Goal: Transaction & Acquisition: Purchase product/service

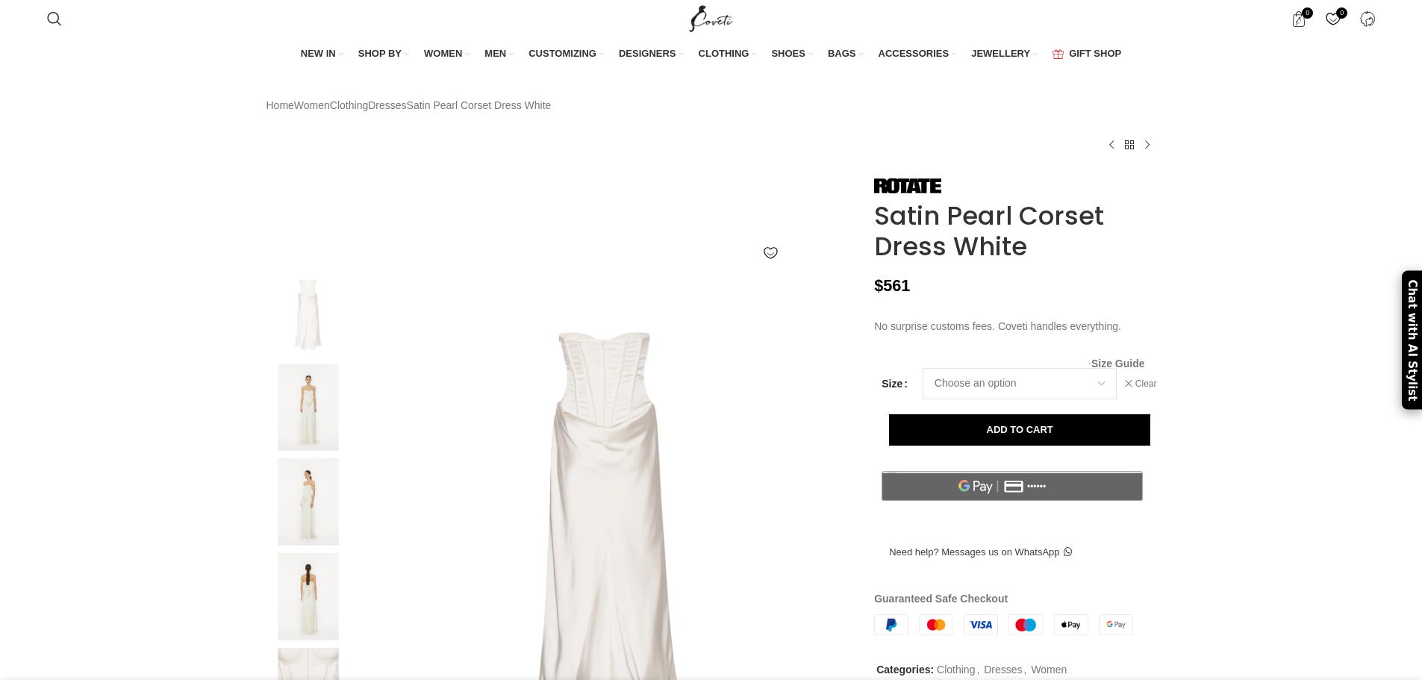
click at [1128, 363] on span "Size Guide" at bounding box center [1118, 363] width 54 height 0
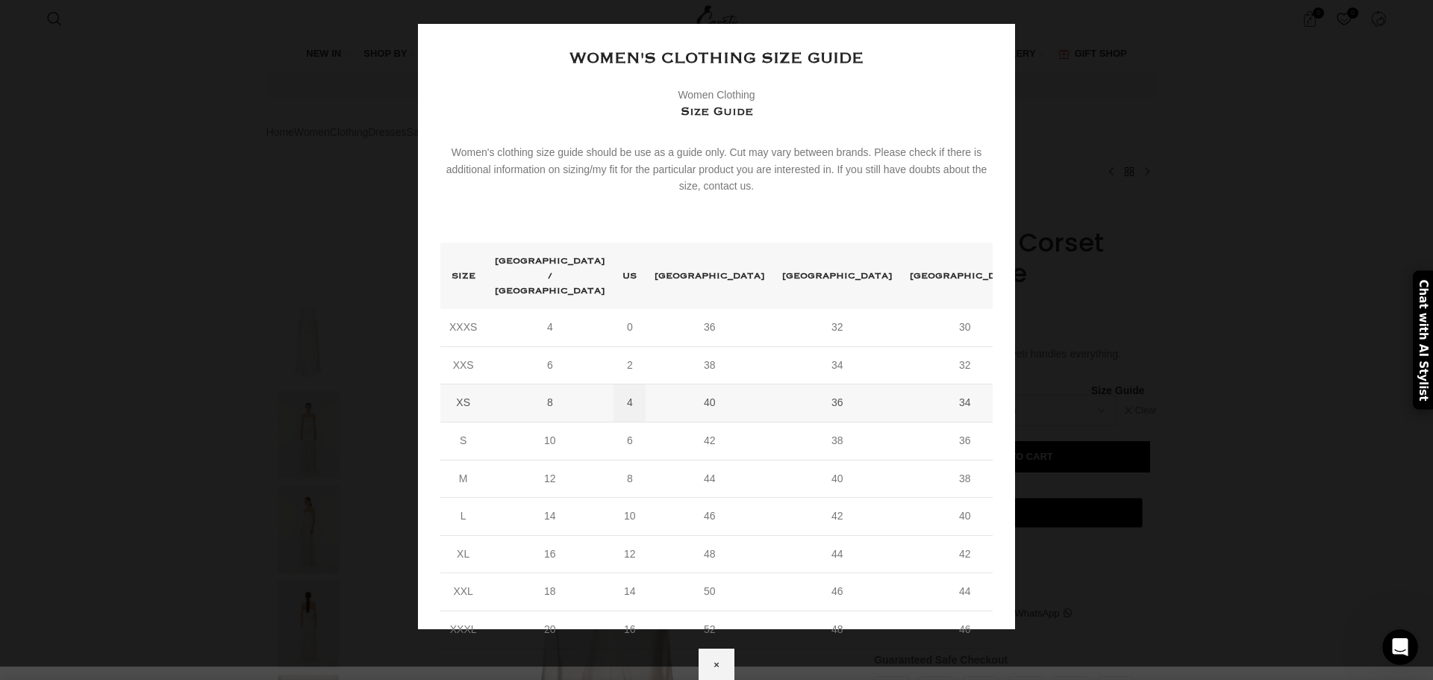
scroll to position [0, 1100]
click at [574, 498] on td "14" at bounding box center [550, 517] width 128 height 38
click at [586, 498] on td "14" at bounding box center [550, 517] width 128 height 38
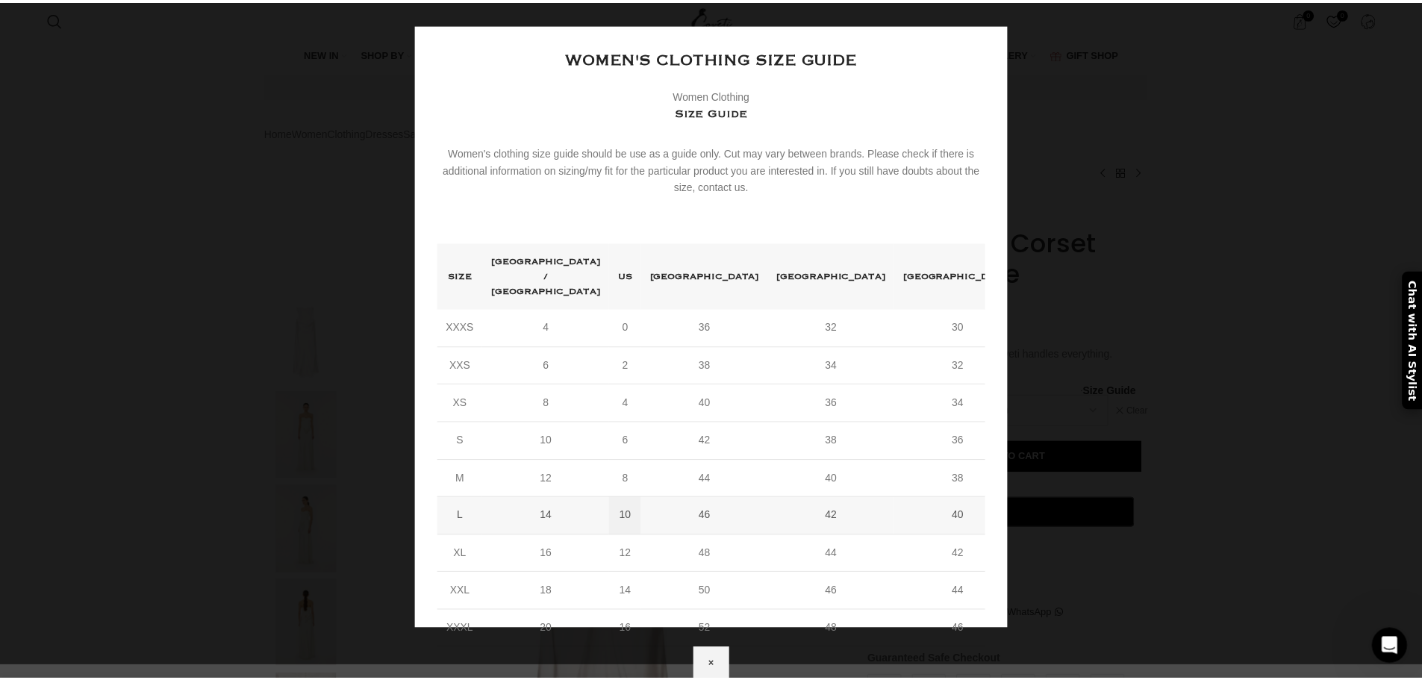
scroll to position [0, 1257]
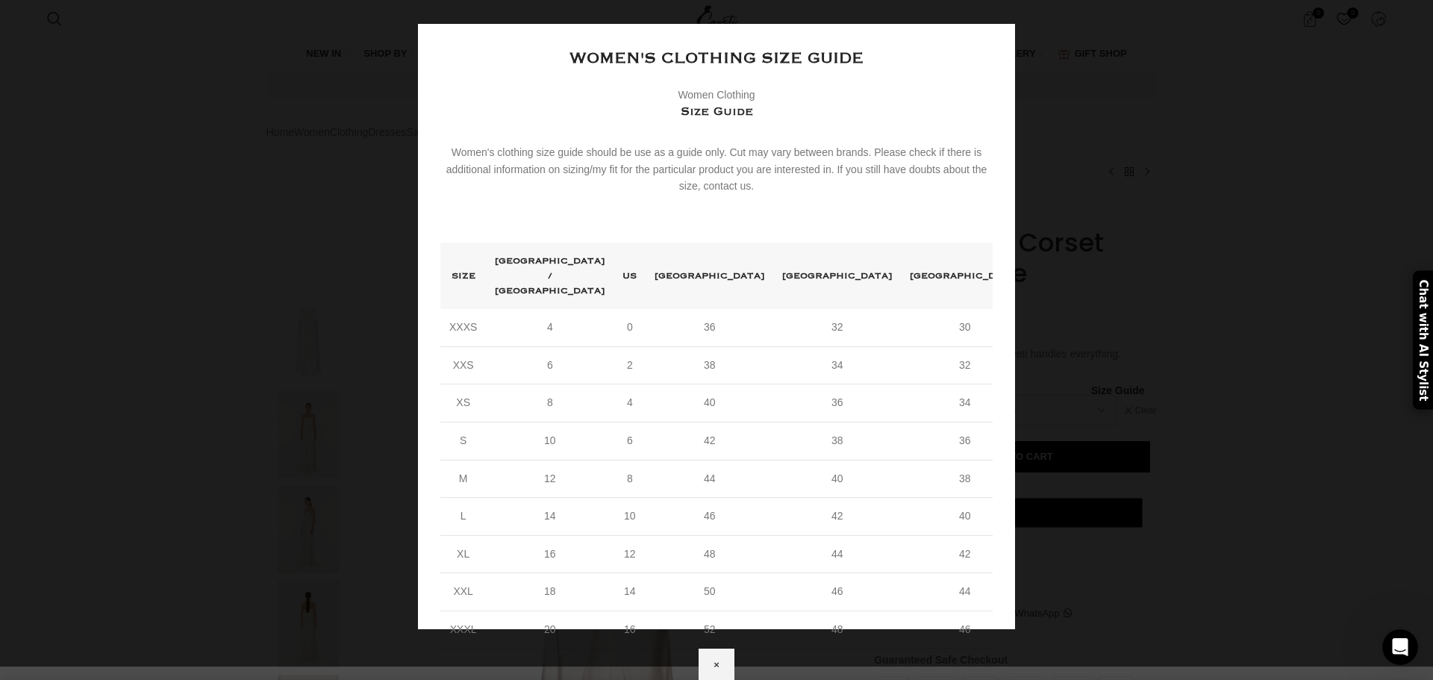
click at [1015, 138] on div "Women's clothing size guide Women Clothing Size Guide Women's clothing size gui…" at bounding box center [716, 326] width 597 height 605
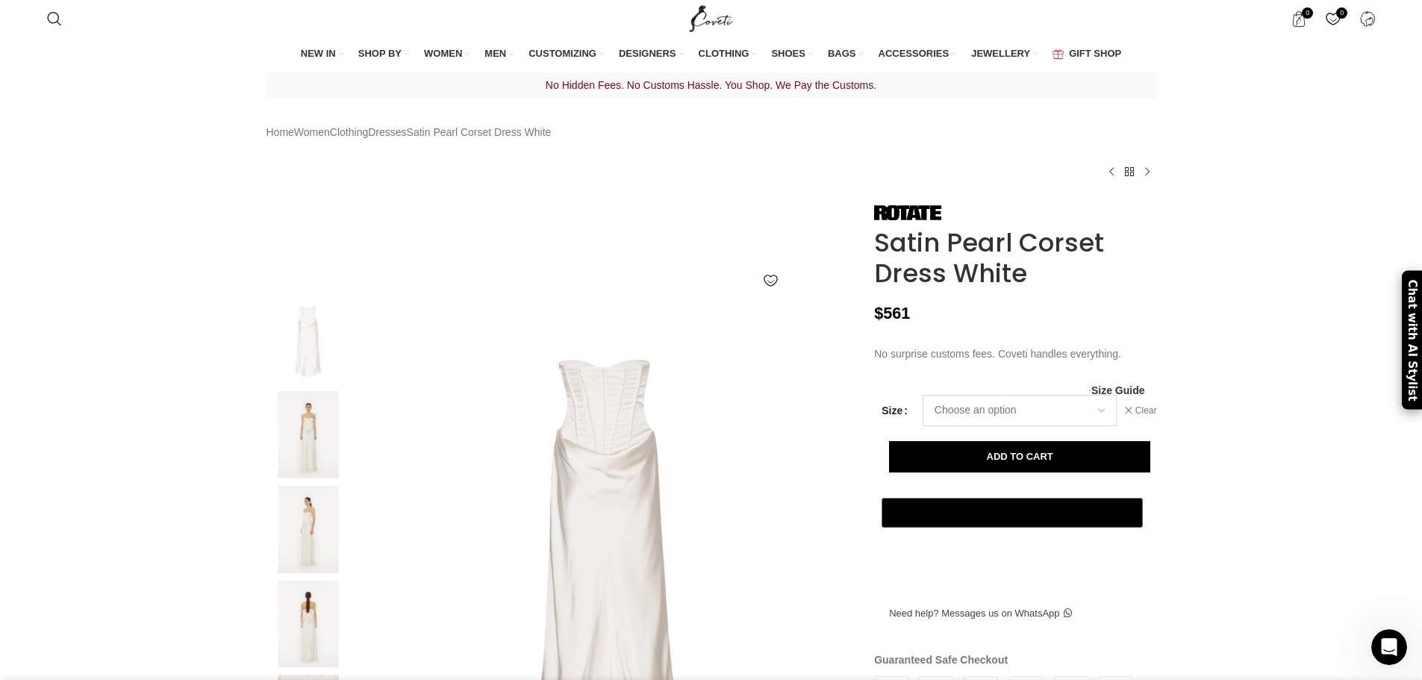
click at [998, 426] on select "Choose an option 4 UK 6 UK 8 UK 10 UK 12 UK 14 UK" at bounding box center [1019, 410] width 194 height 31
click at [1137, 390] on span "Size Guide" at bounding box center [1118, 390] width 54 height 0
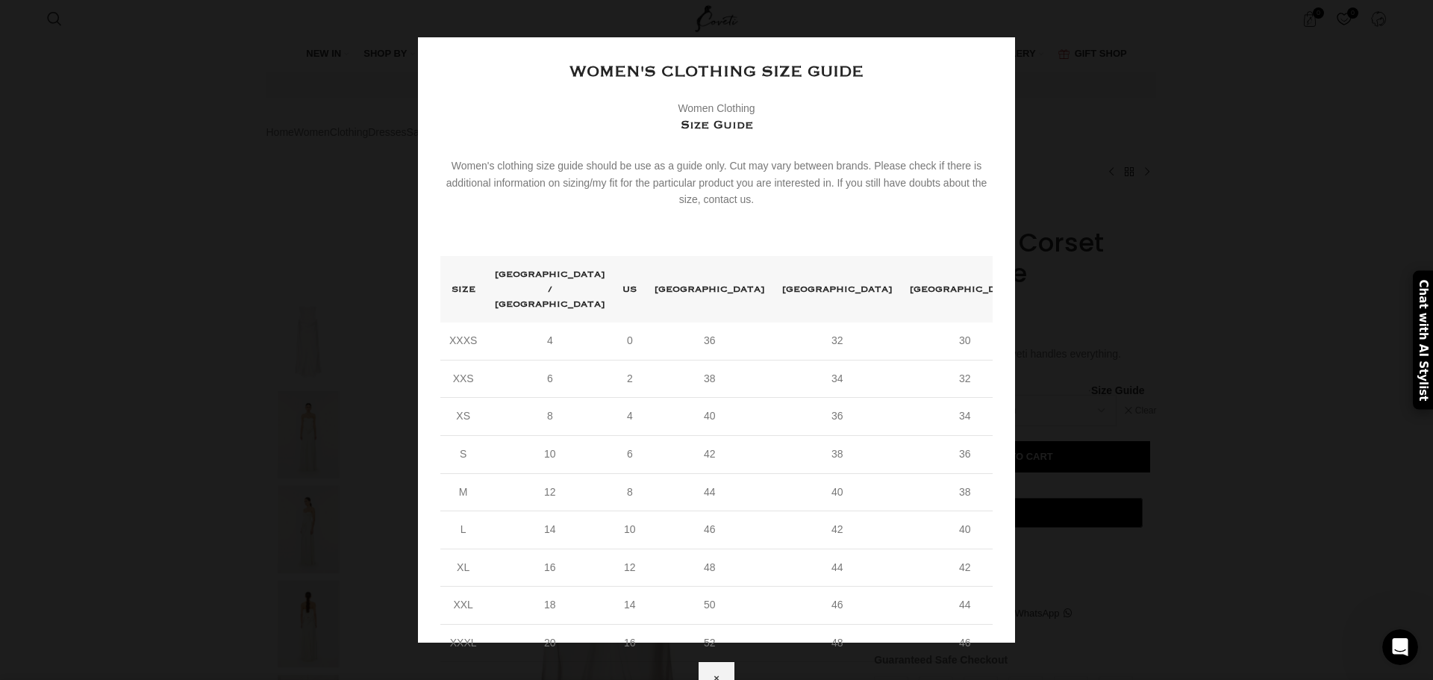
click at [1015, 427] on div "Women's clothing size guide Women Clothing Size Guide Women's clothing size gui…" at bounding box center [716, 339] width 597 height 605
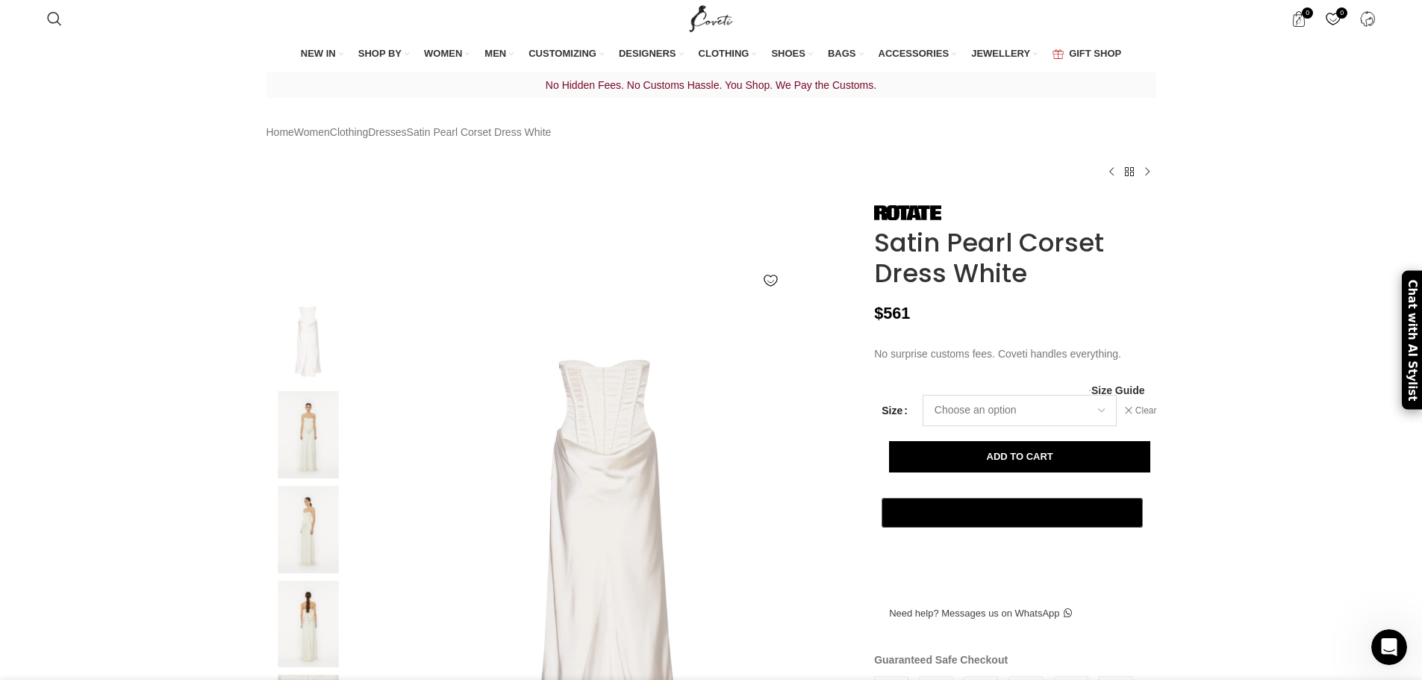
click at [1098, 426] on select "Choose an option 4 UK 6 UK 8 UK 10 UK 12 UK 14 UK" at bounding box center [1019, 410] width 194 height 31
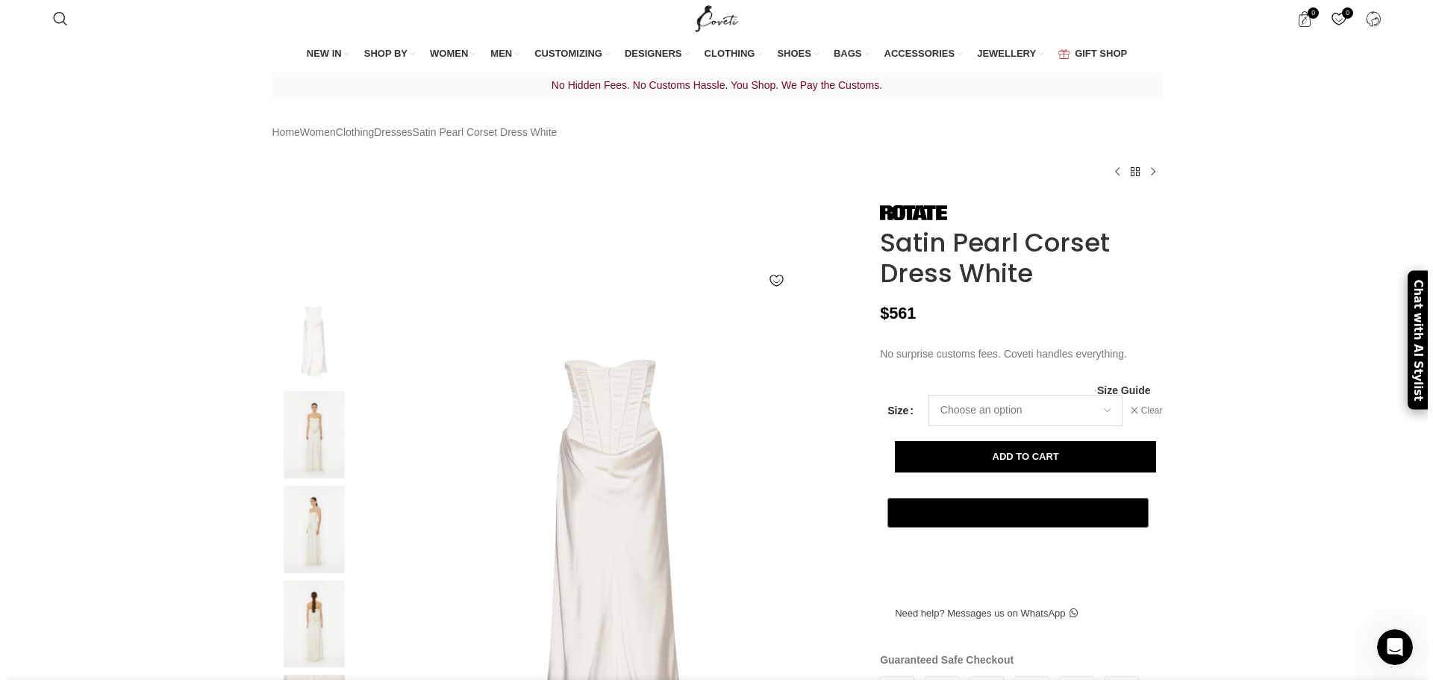
scroll to position [0, 1414]
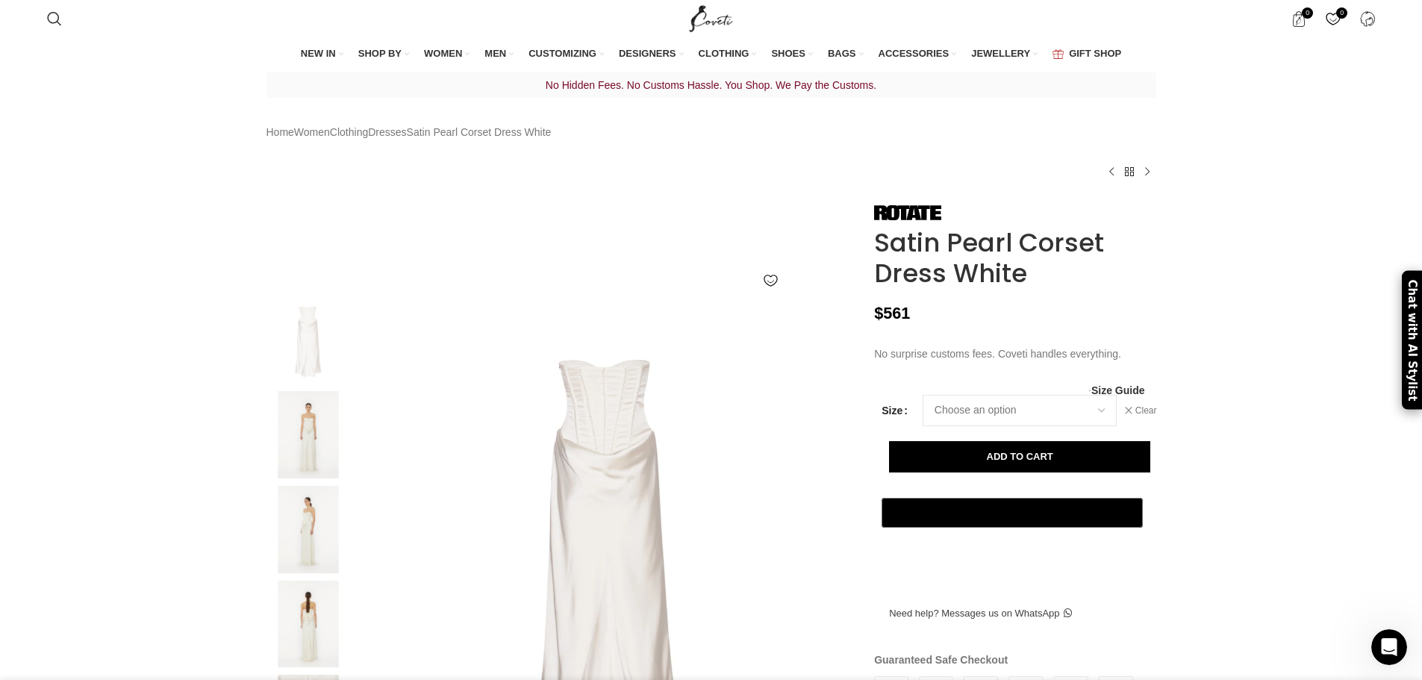
click at [1137, 395] on div "Women's clothing size guide Women Clothing Size Guide Women's clothing size gui…" at bounding box center [1014, 389] width 259 height 10
click at [1136, 390] on span "Size Guide" at bounding box center [1118, 390] width 54 height 0
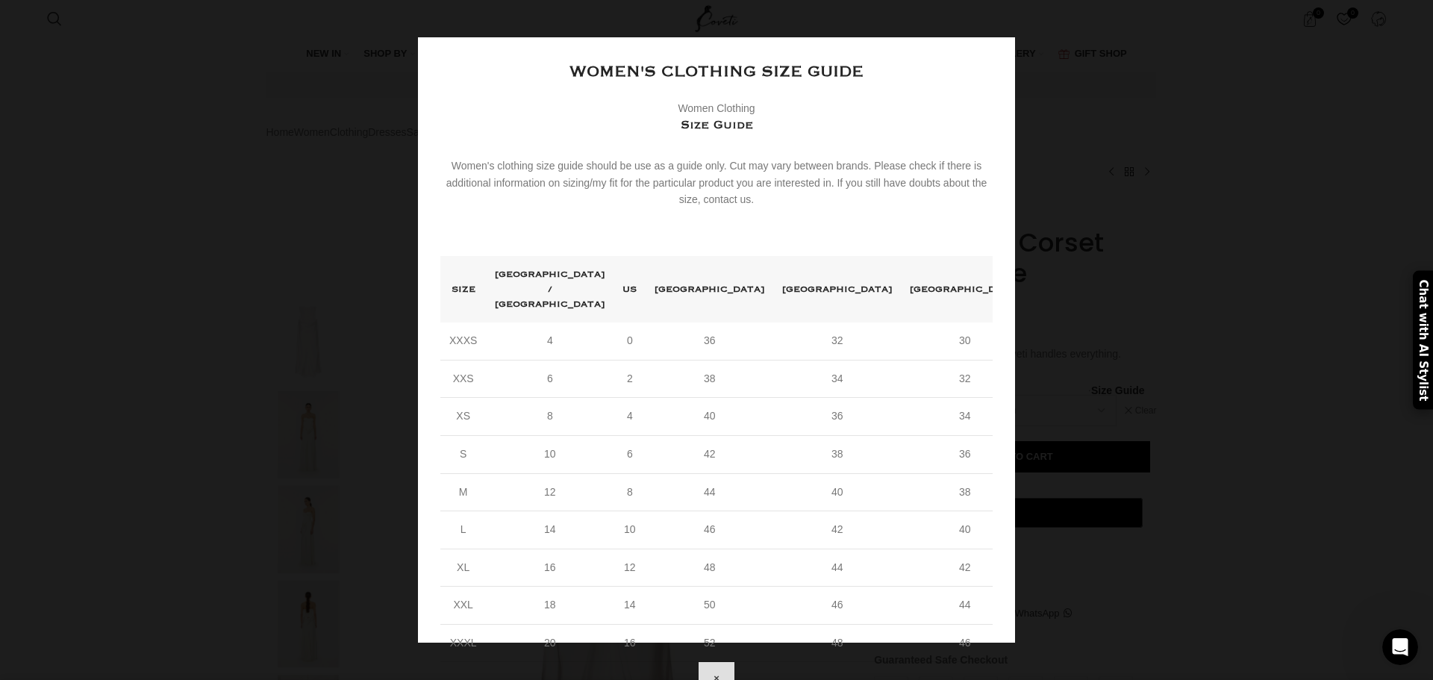
click at [734, 662] on button "×" at bounding box center [716, 677] width 36 height 31
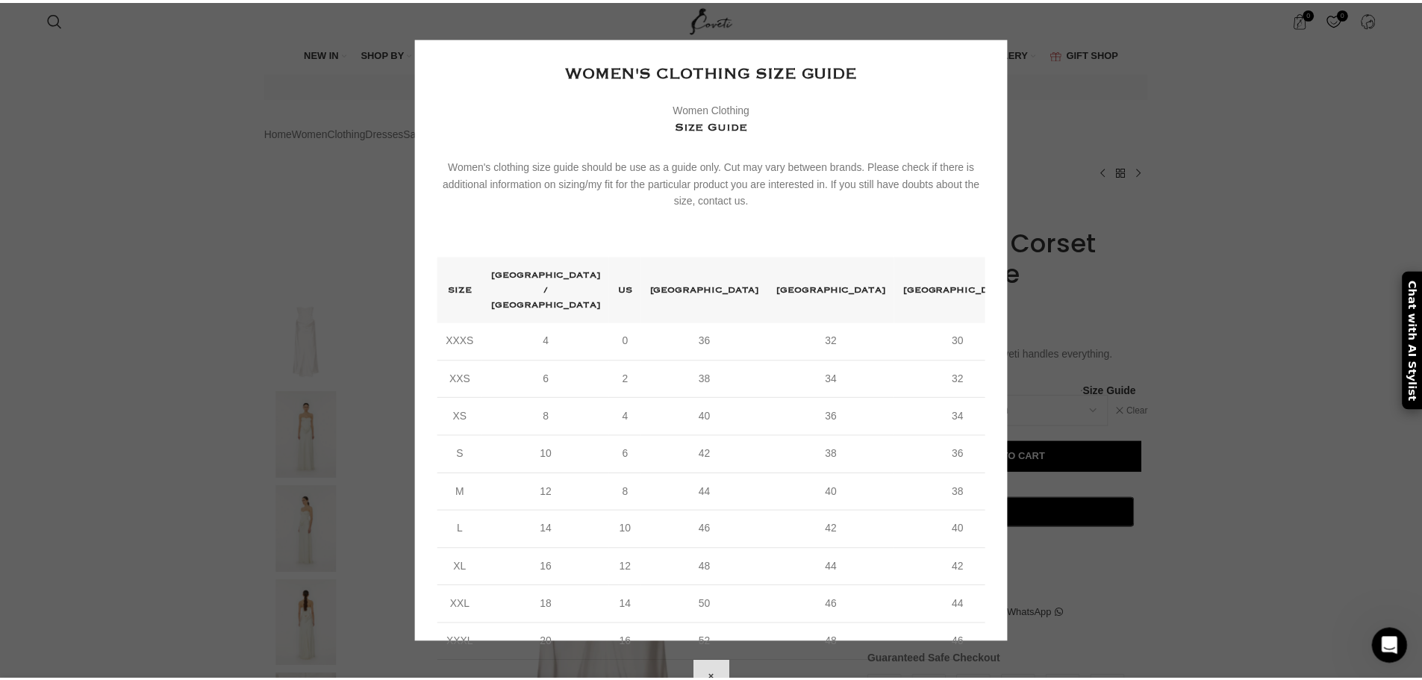
scroll to position [0, 1571]
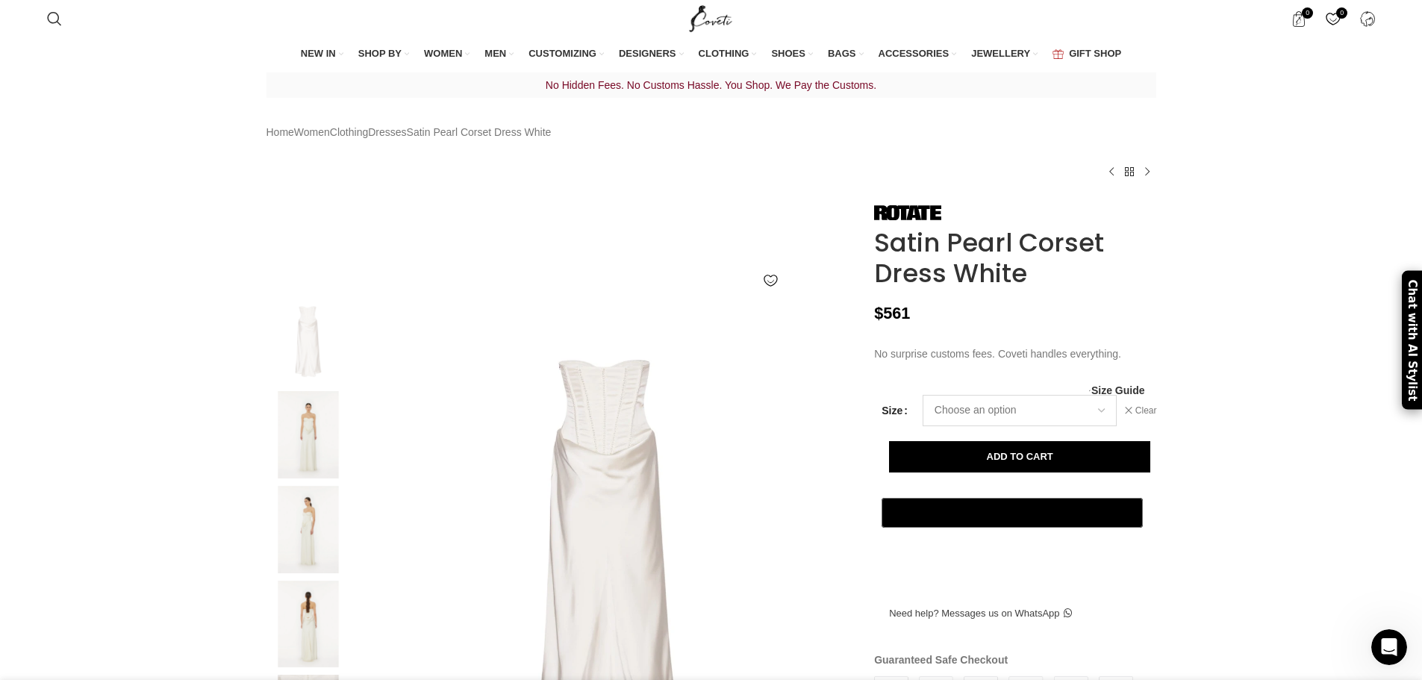
click at [990, 426] on select "Choose an option 4 UK 6 UK 8 UK 10 UK 12 UK 14 UK" at bounding box center [1019, 410] width 194 height 31
select select "14-uk"
click at [922, 426] on select "Choose an option 4 UK 6 UK 8 UK 10 UK 12 UK 14 UK" at bounding box center [1019, 410] width 194 height 31
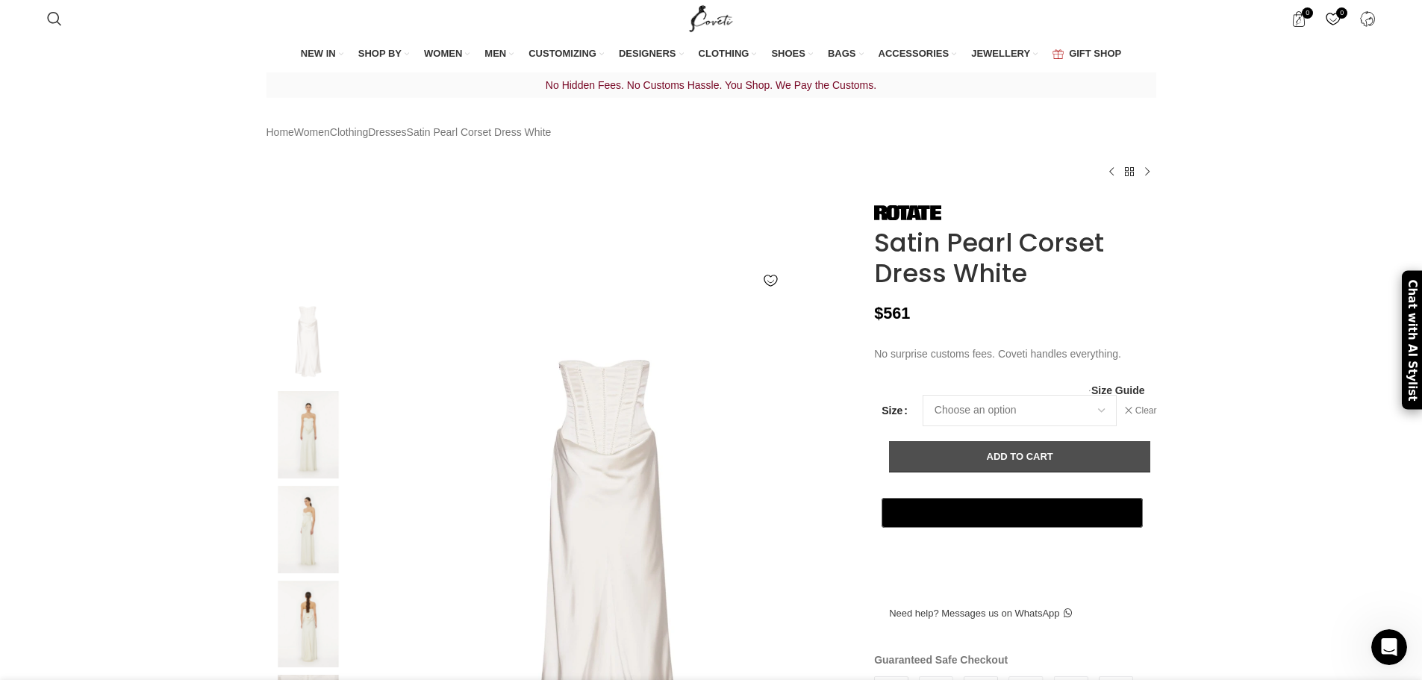
click at [1006, 472] on button "Add to cart" at bounding box center [1019, 456] width 261 height 31
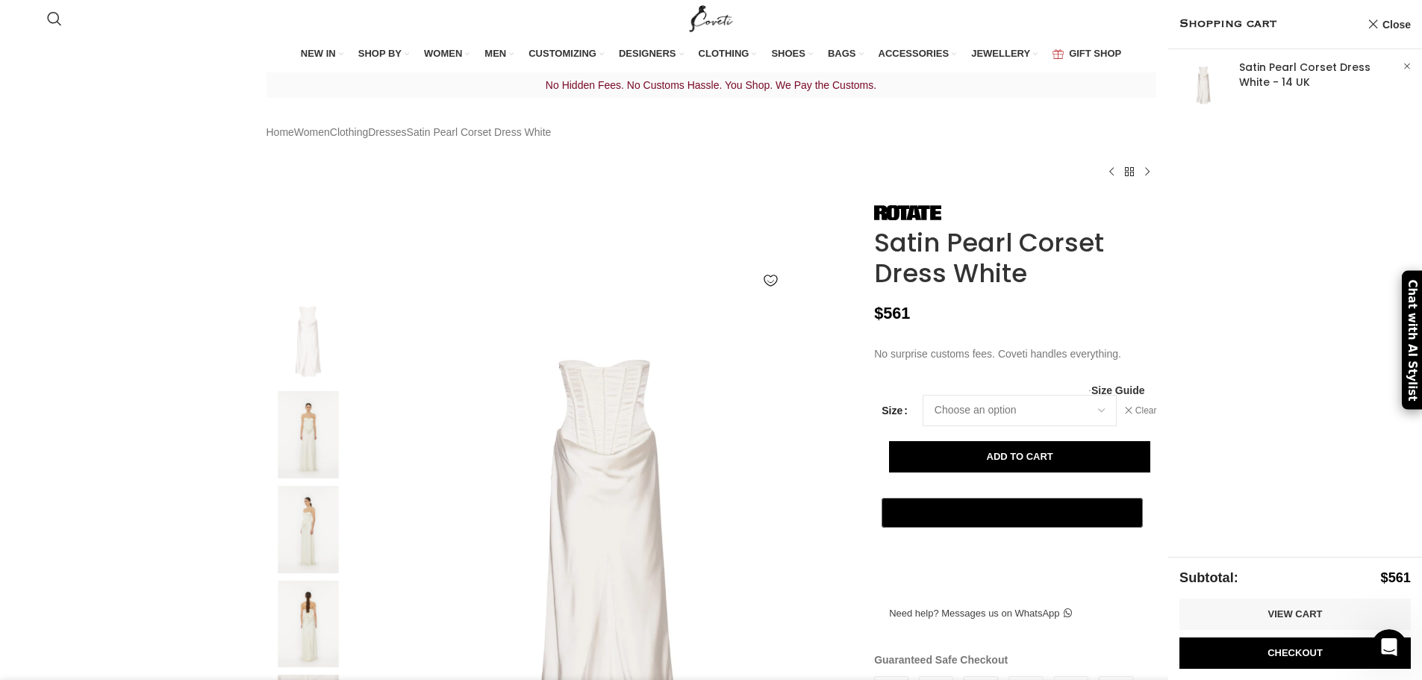
scroll to position [0, 2042]
click at [1260, 648] on link "Checkout" at bounding box center [1294, 652] width 231 height 31
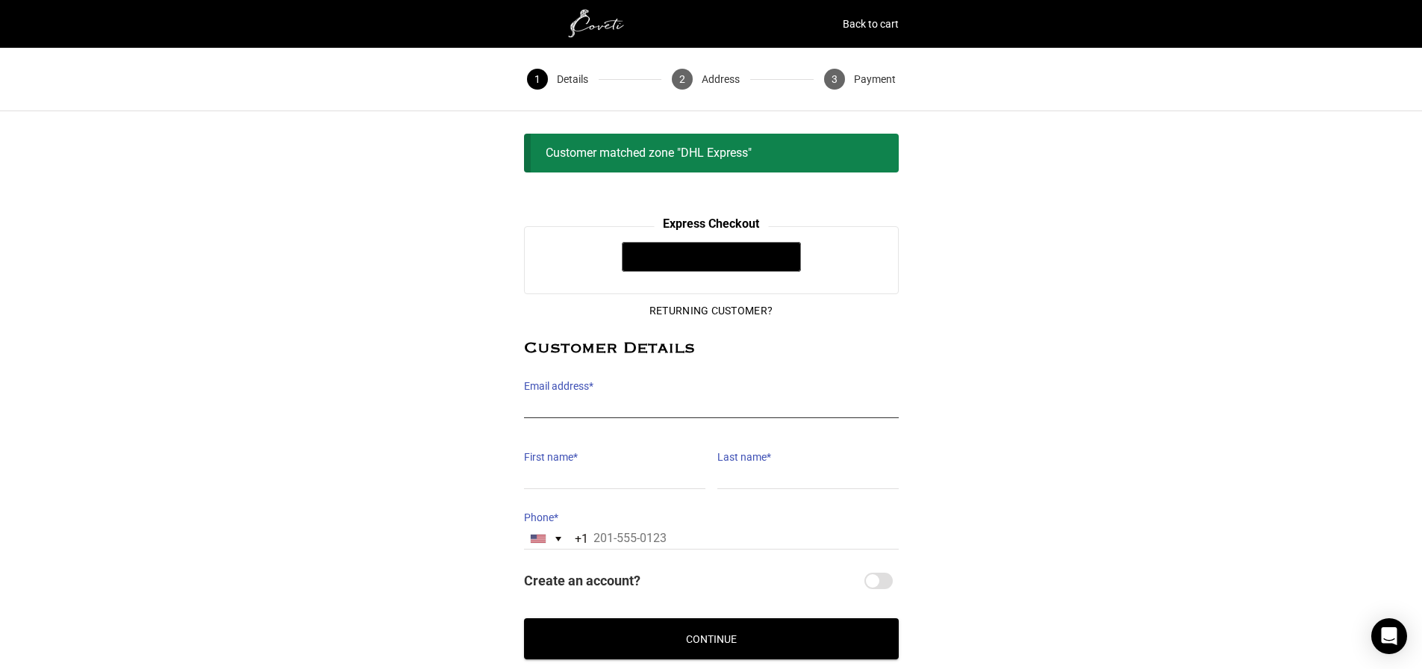
click at [603, 408] on input "Email address *" at bounding box center [711, 407] width 375 height 22
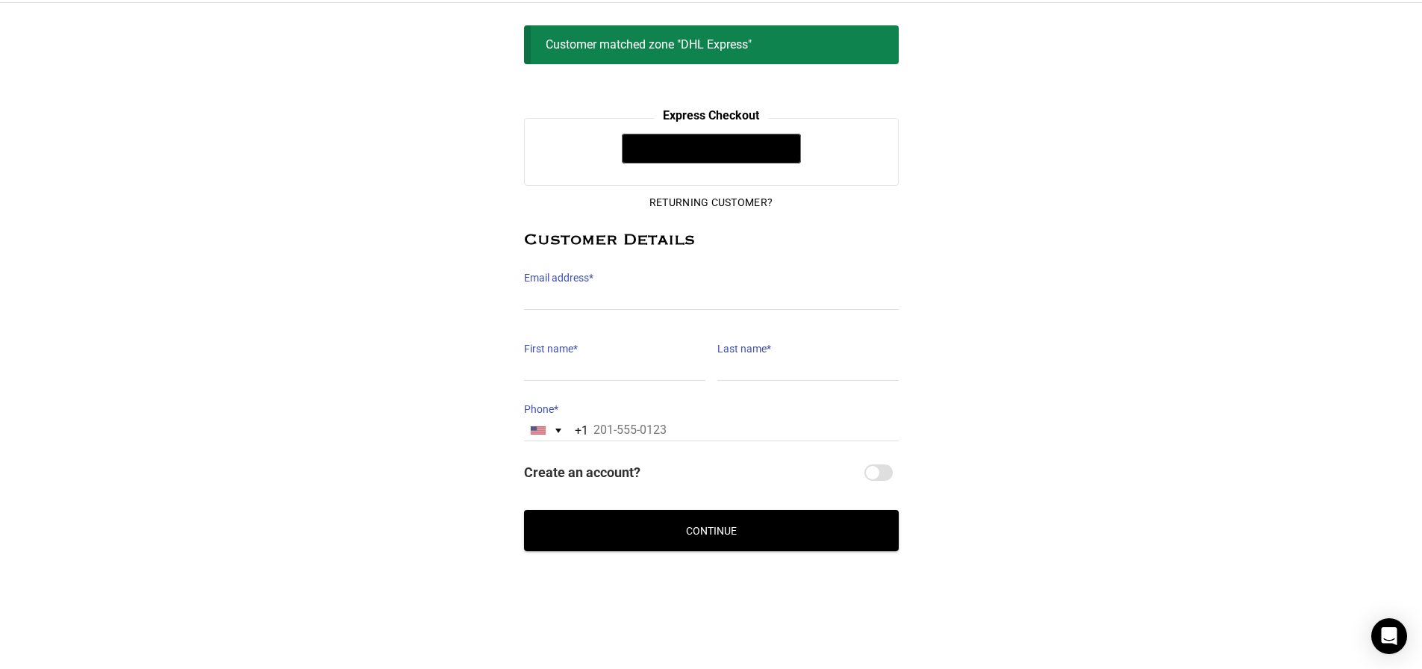
click at [622, 476] on div "Returning Customer? Customer Details Email address * Email address is a require…" at bounding box center [711, 336] width 375 height 300
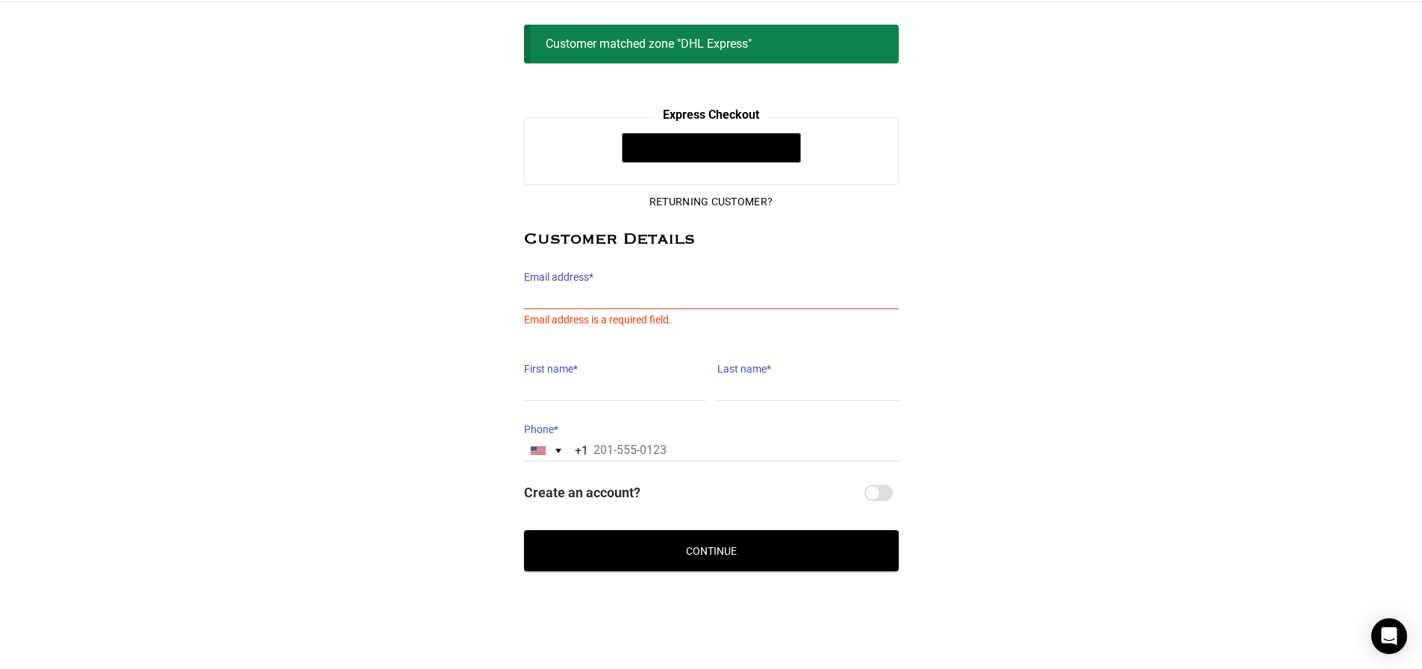
click at [885, 495] on input "Create an account?" at bounding box center [878, 492] width 28 height 16
checkbox input "true"
click at [610, 310] on span "Email address is a required field." at bounding box center [598, 319] width 148 height 21
click at [614, 293] on input "Email address *" at bounding box center [711, 298] width 375 height 22
type input "[EMAIL_ADDRESS][PERSON_NAME][DOMAIN_NAME]"
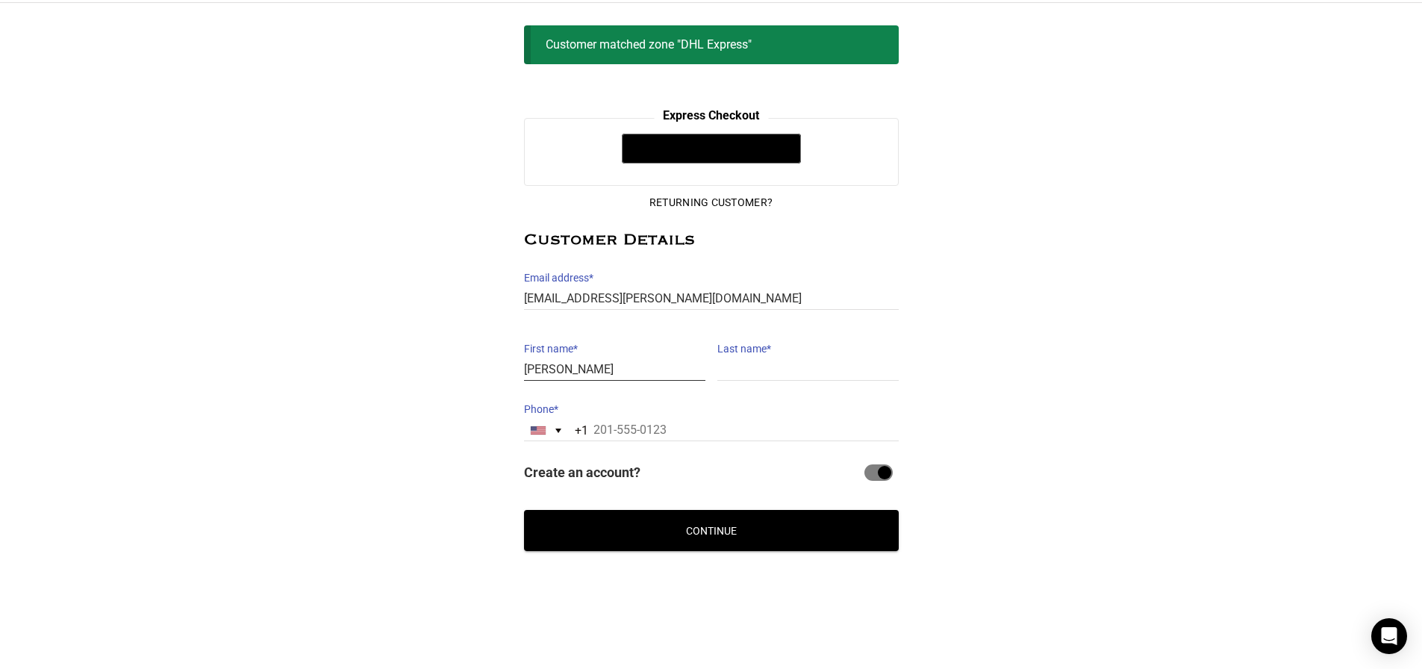
type input "[PERSON_NAME]"
click at [701, 536] on button "Continue" at bounding box center [711, 530] width 375 height 41
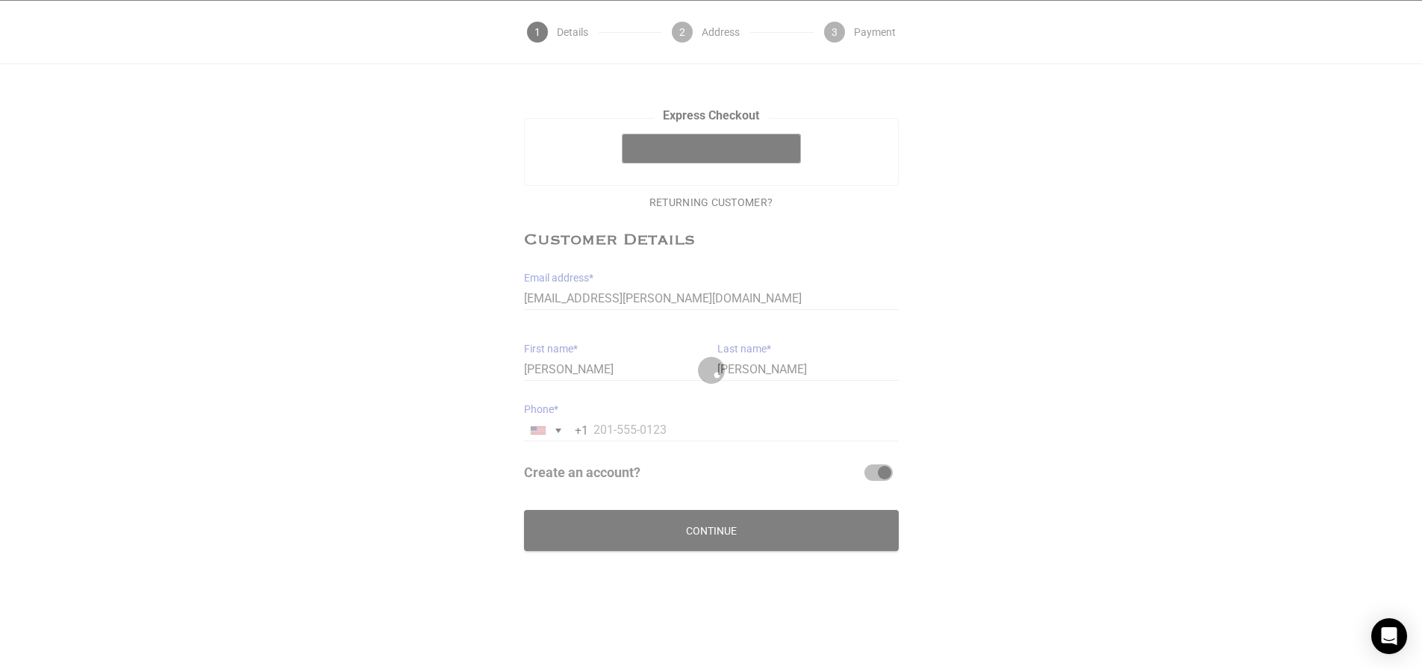
scroll to position [72, 0]
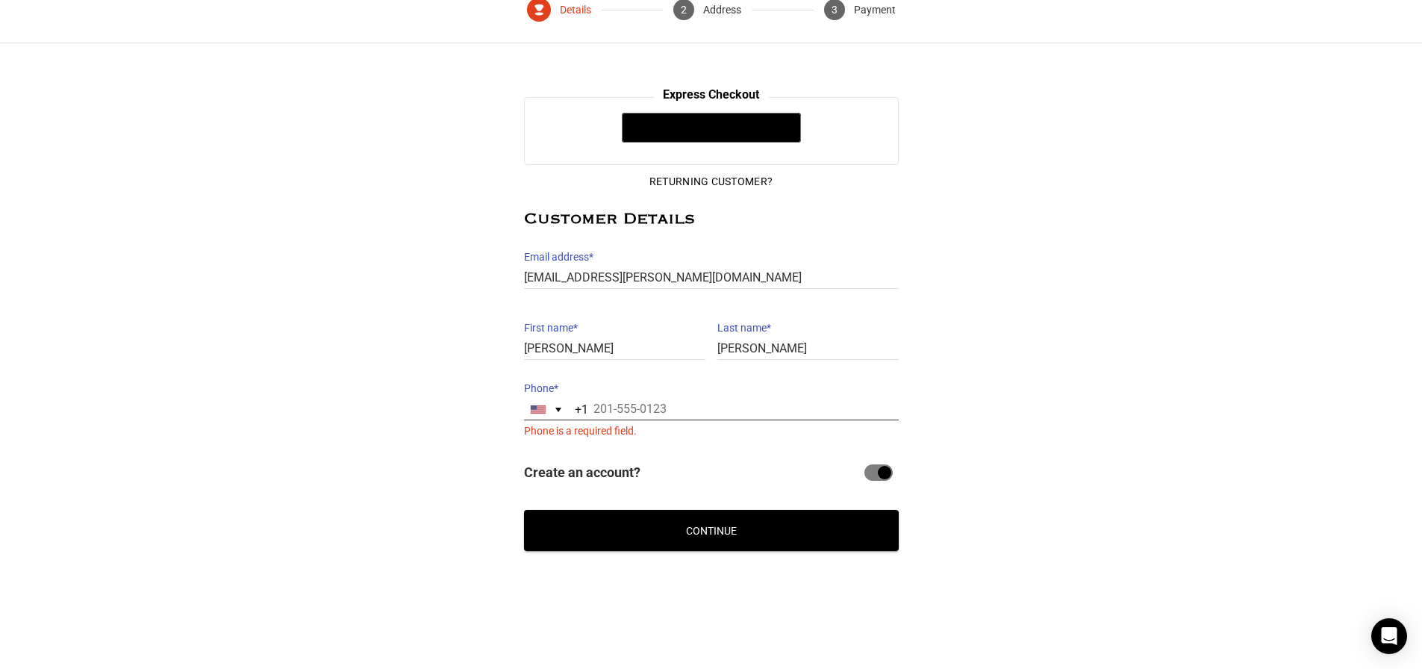
click at [630, 413] on input "Phone *" at bounding box center [711, 409] width 375 height 22
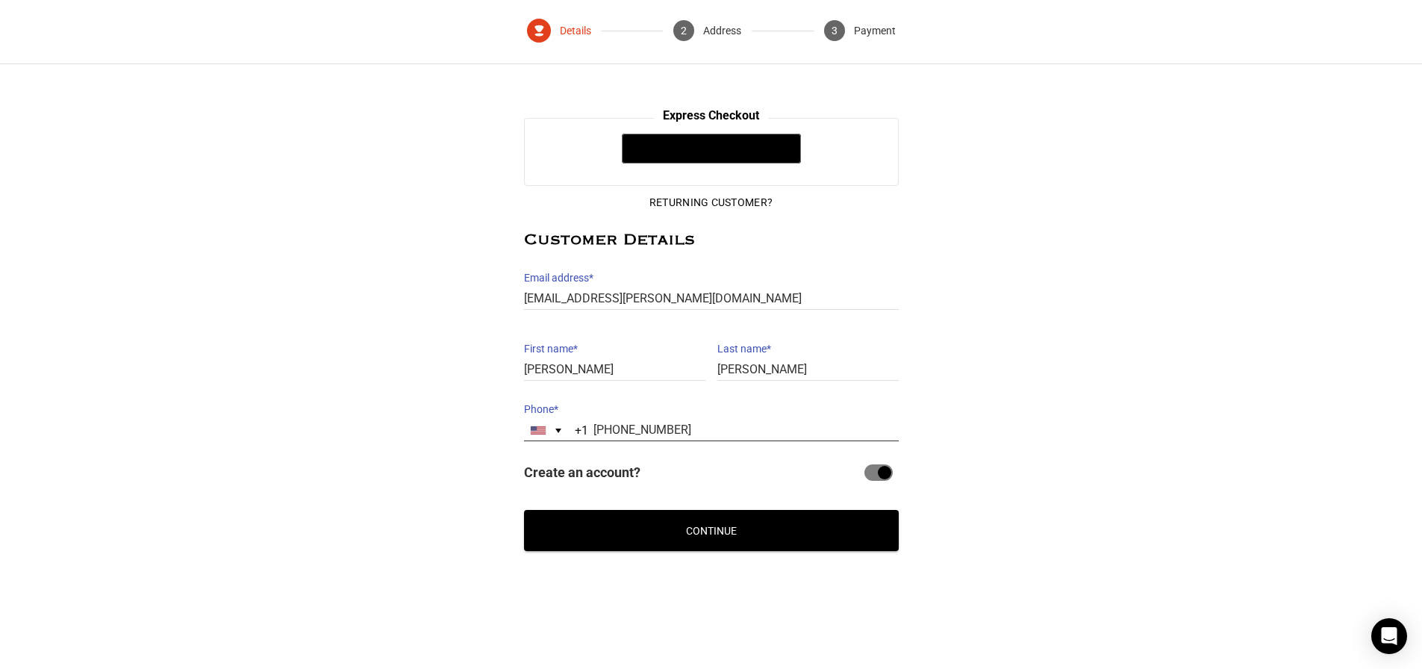
type input "[PHONE_NUMBER]"
click at [713, 537] on button "Continue" at bounding box center [711, 530] width 375 height 41
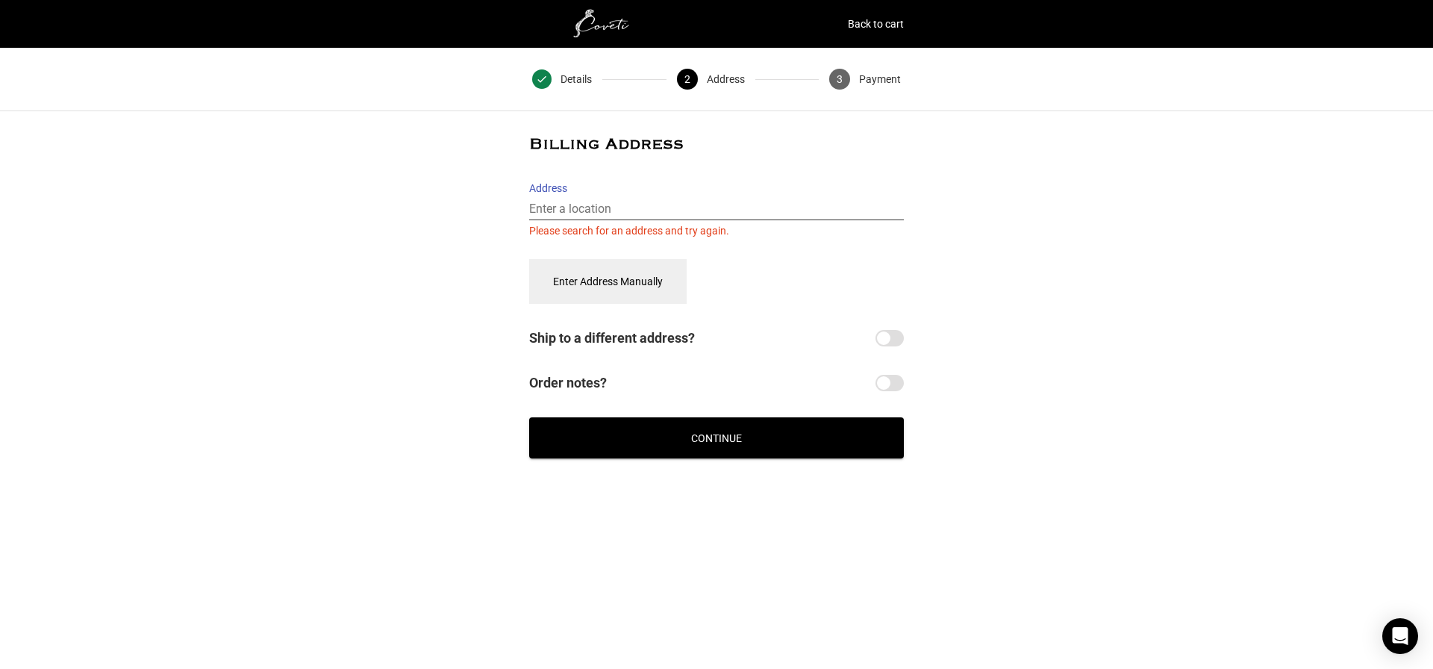
click at [645, 207] on input "Address" at bounding box center [716, 209] width 375 height 22
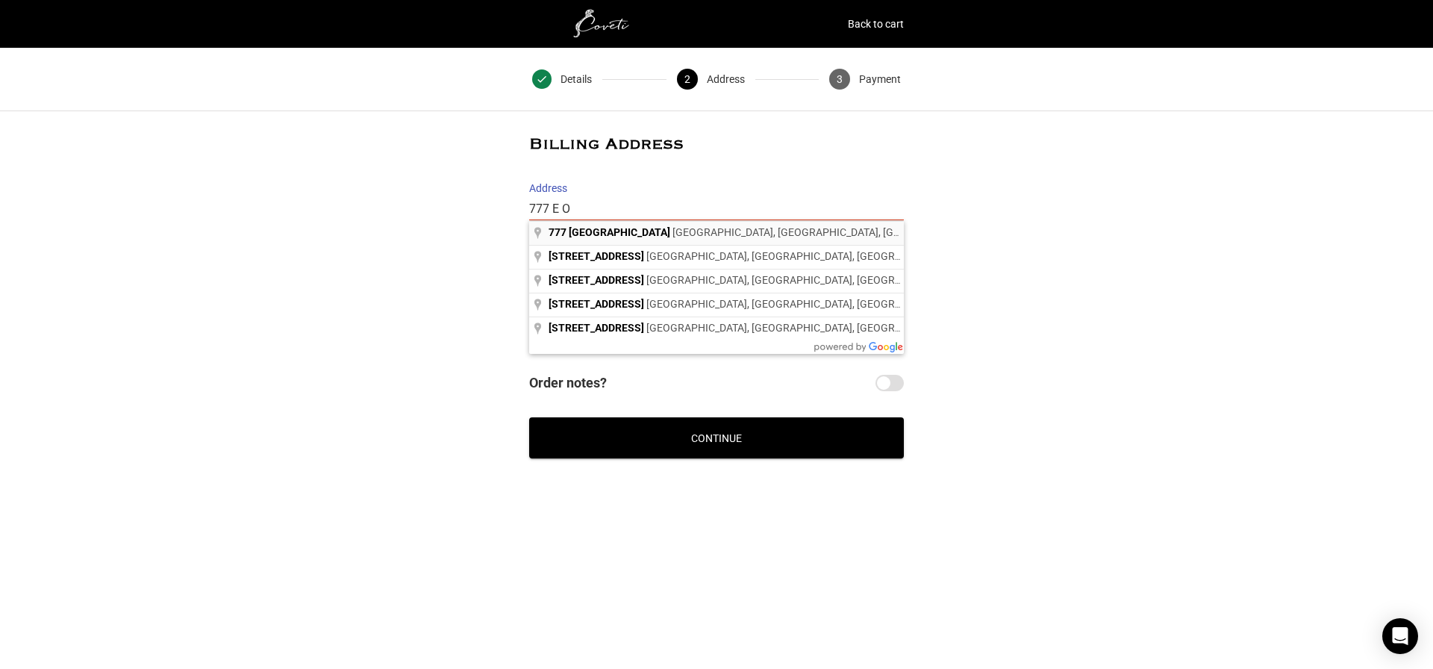
type input "[STREET_ADDRESS]"
select select "US"
type input "[STREET_ADDRESS]"
type input "[GEOGRAPHIC_DATA]"
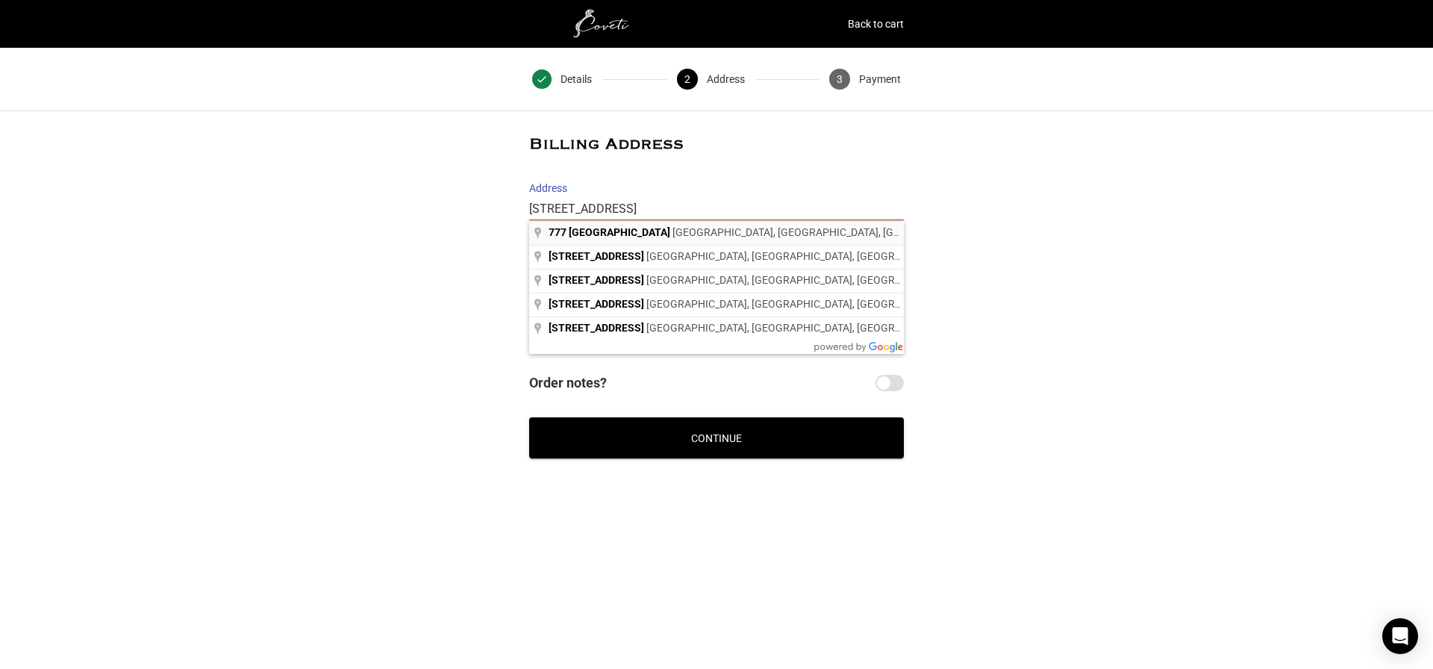
type input "90802"
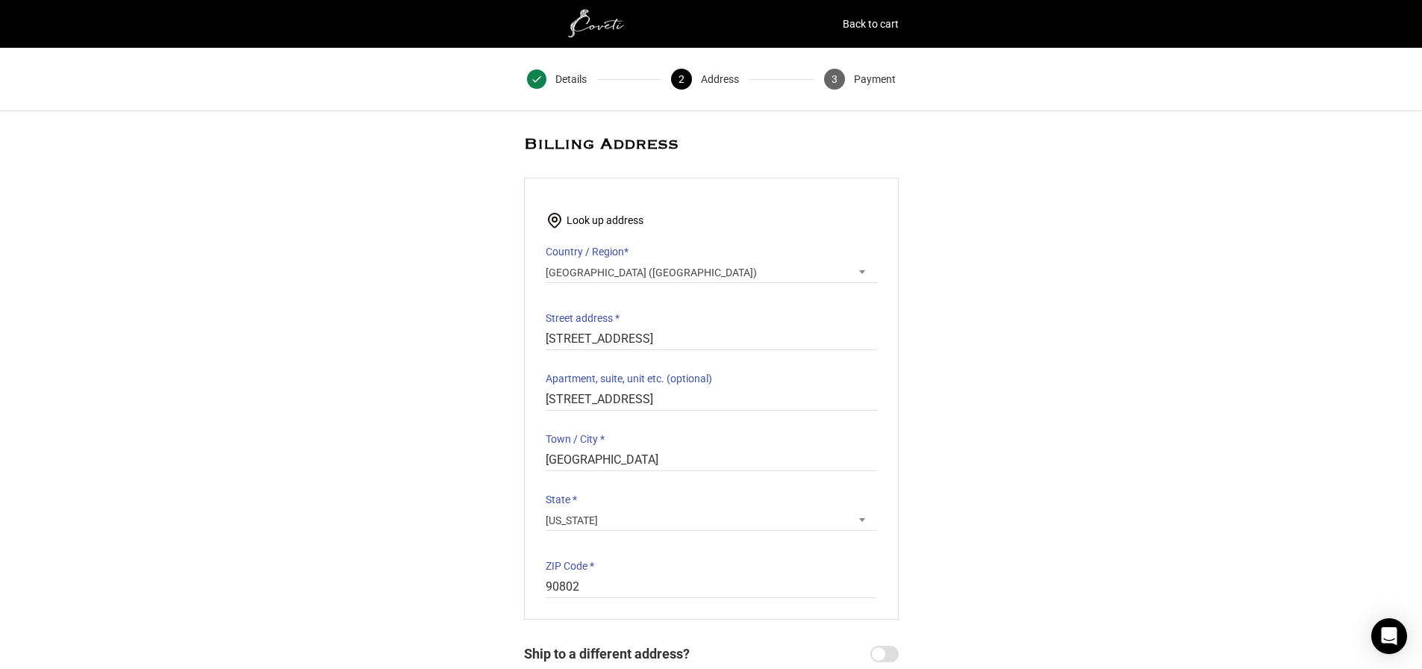
select select "CA"
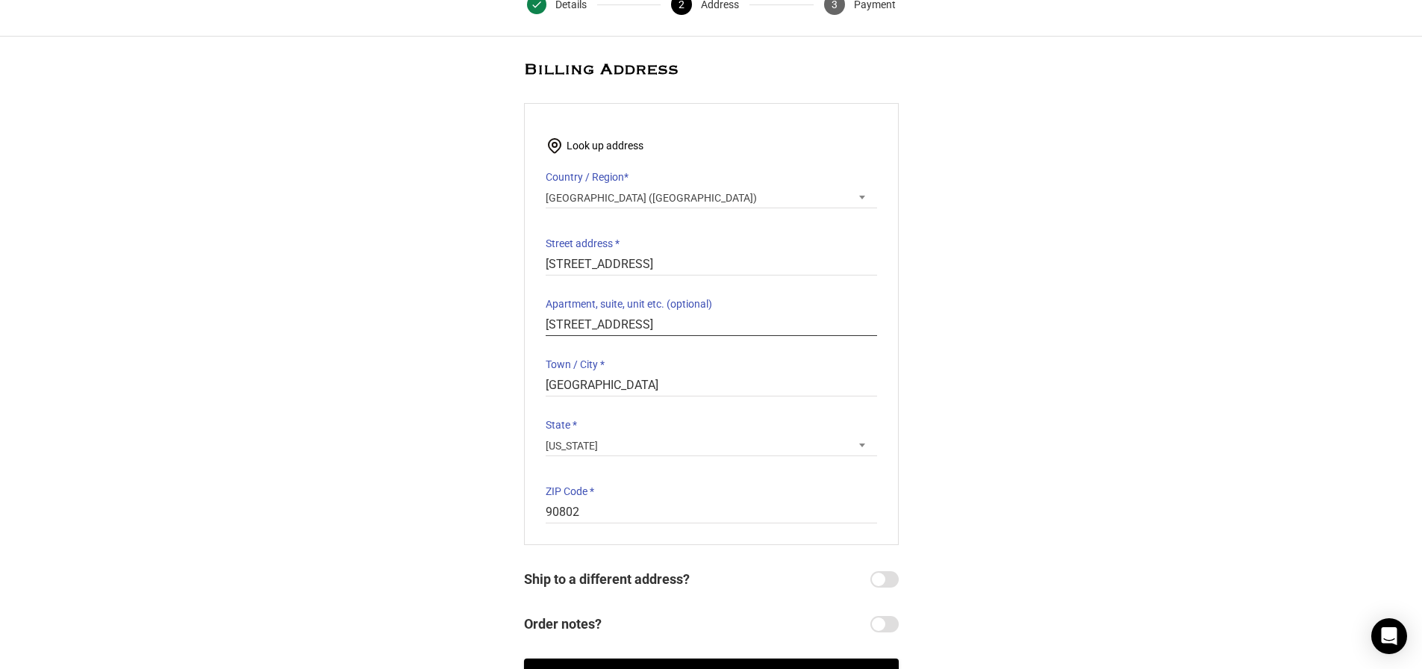
click at [731, 327] on input "[STREET_ADDRESS]" at bounding box center [710, 325] width 331 height 22
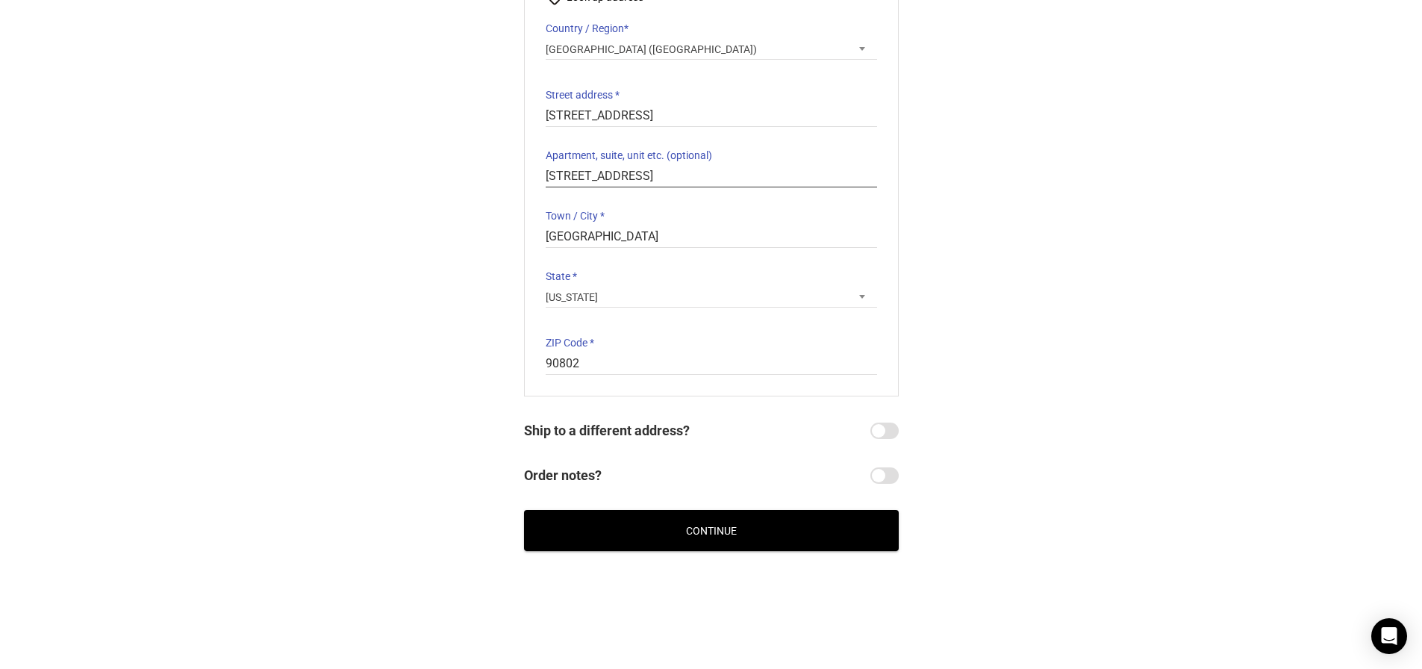
type input "[STREET_ADDRESS]"
click at [713, 526] on button "Continue" at bounding box center [711, 530] width 375 height 41
